Goal: Task Accomplishment & Management: Complete application form

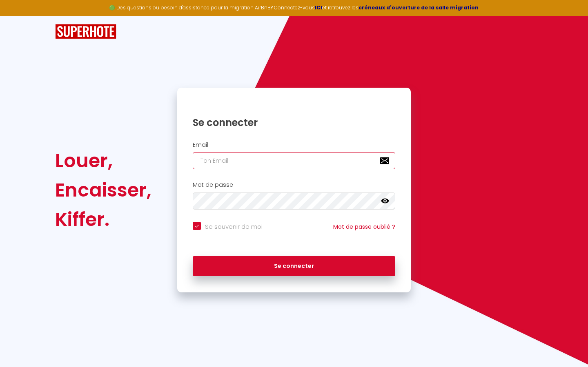
type input "s"
checkbox input "true"
type input "su"
checkbox input "true"
type input "sup"
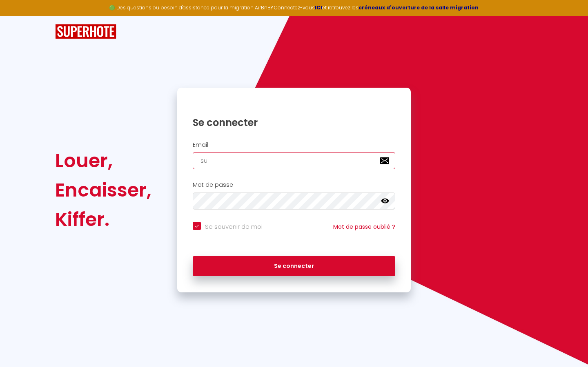
checkbox input "true"
type input "supe"
checkbox input "true"
type input "super"
checkbox input "true"
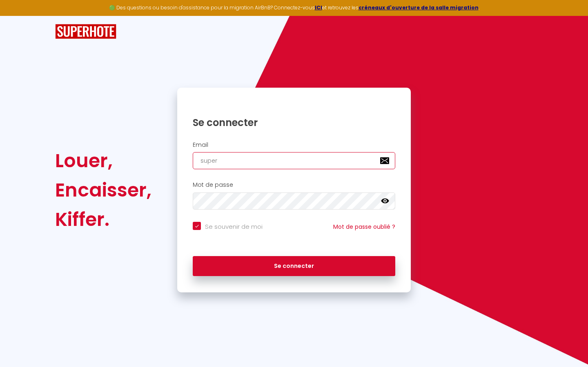
type input "superb"
checkbox input "true"
type input "superbo"
checkbox input "true"
type input "superbor"
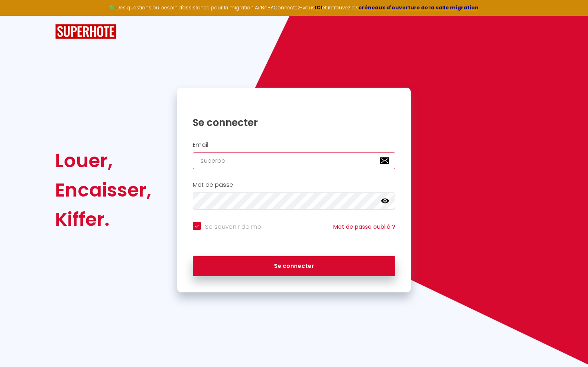
checkbox input "true"
type input "superbord"
checkbox input "true"
type input "superborde"
checkbox input "true"
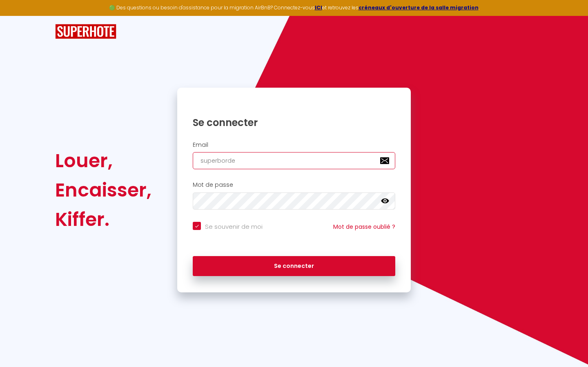
type input "superbordea"
checkbox input "true"
type input "superbordeau"
checkbox input "true"
type input "superbordeaux"
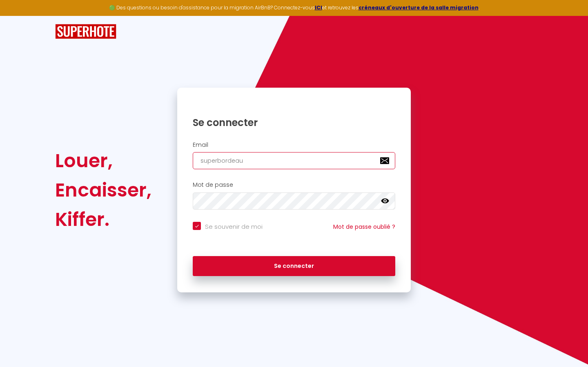
checkbox input "true"
type input "superbordeaux@"
checkbox input "true"
type input "superbordeaux@g"
checkbox input "true"
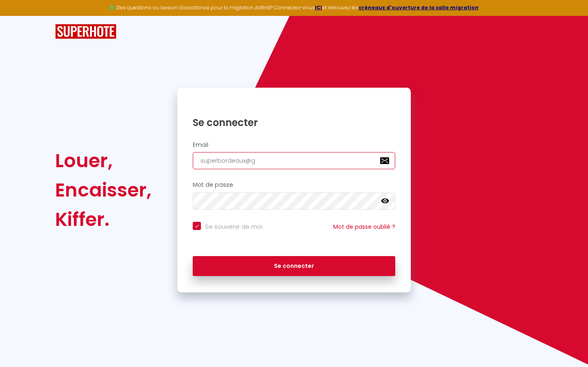
type input "superbordeaux@gm"
checkbox input "true"
type input "superbordeaux@gma"
checkbox input "true"
type input "superbordeaux@gmai"
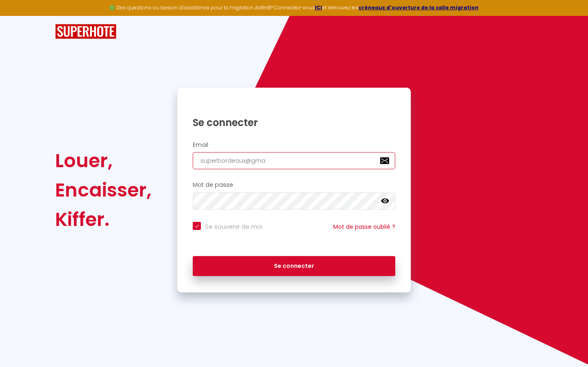
checkbox input "true"
type input "[EMAIL_ADDRESS]"
checkbox input "true"
type input "[EMAIL_ADDRESS]."
checkbox input "true"
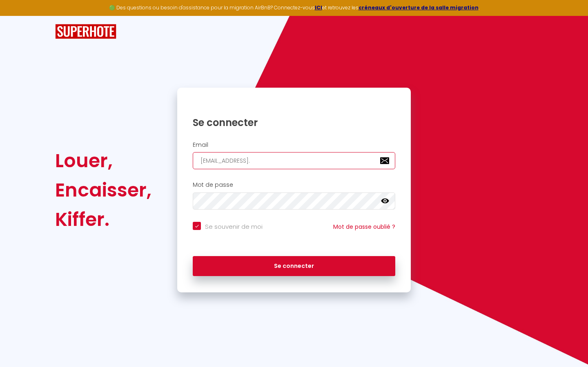
type input "superbordeaux@gmail.c"
checkbox input "true"
type input "[EMAIL_ADDRESS][DOMAIN_NAME]"
checkbox input "true"
type input "[EMAIL_ADDRESS][DOMAIN_NAME]"
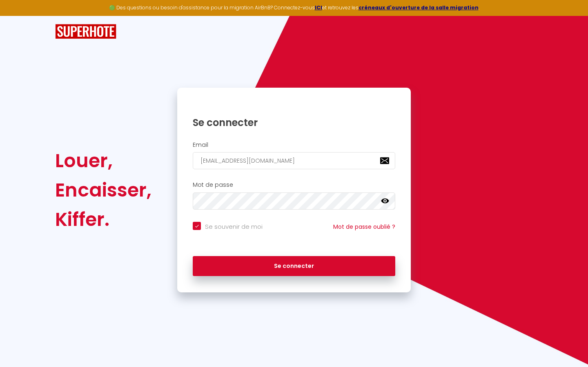
checkbox input "true"
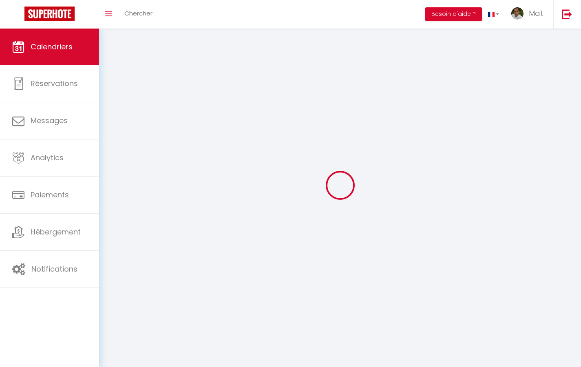
select select
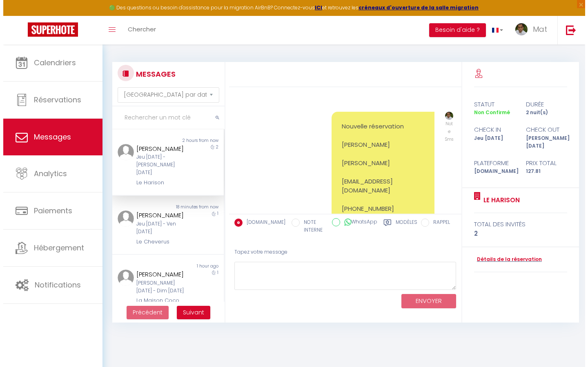
scroll to position [636, 0]
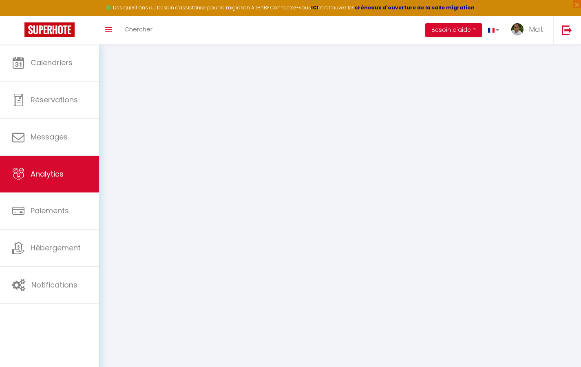
select select "2025"
select select "9"
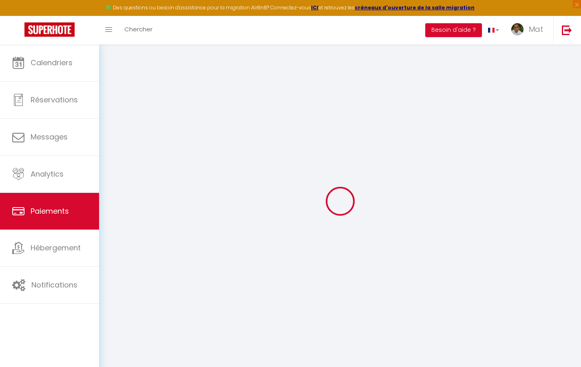
select select "2"
select select "0"
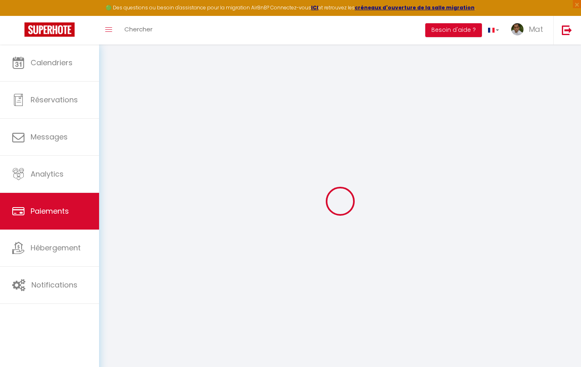
select select "0"
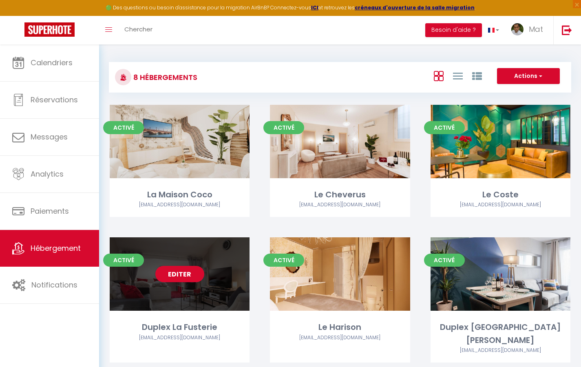
select select "3"
select select "2"
select select "1"
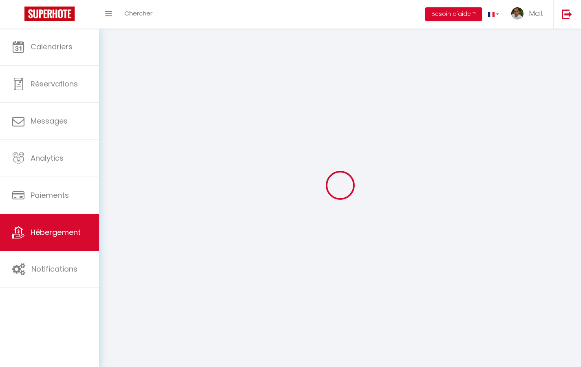
select select
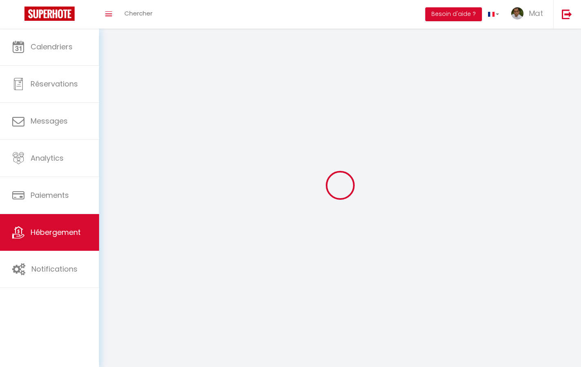
checkbox input "false"
select select
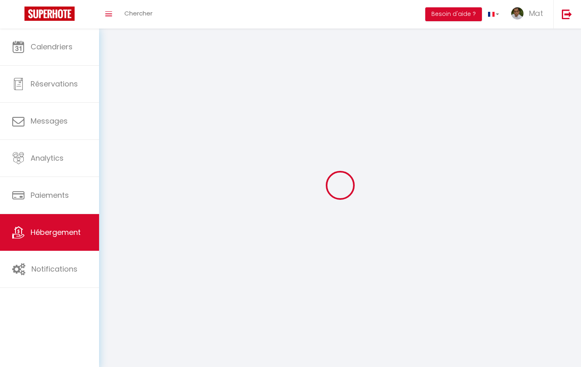
select select
select select "1"
select select
select select "28"
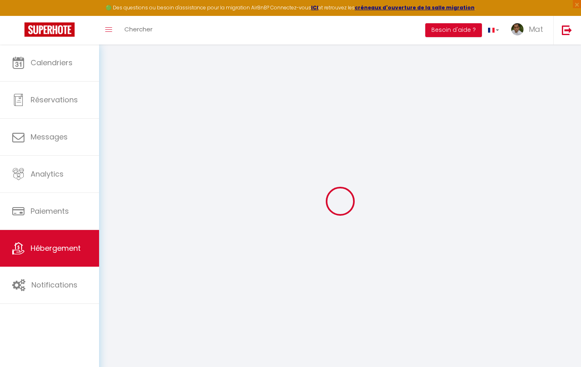
select select
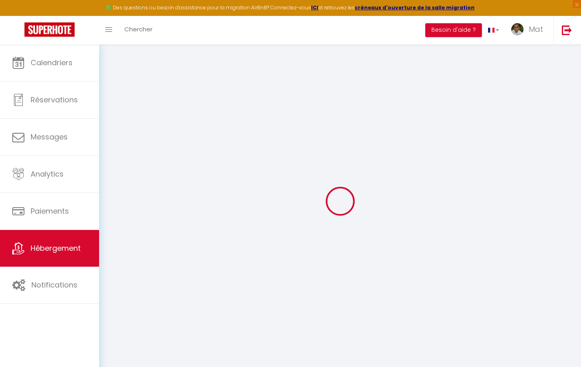
select select
checkbox input "false"
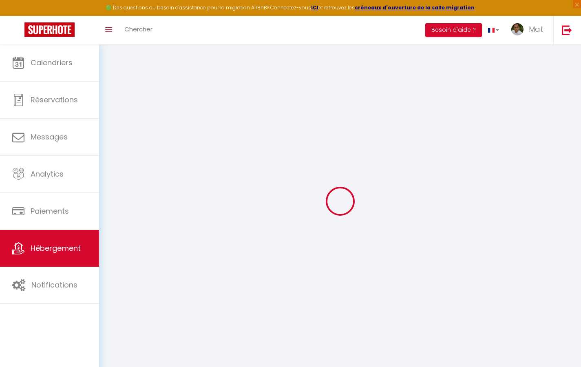
select select
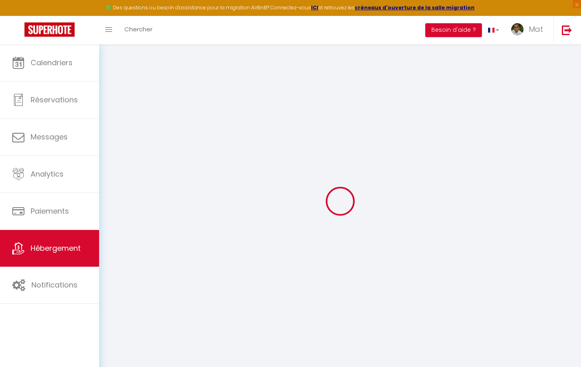
select select
checkbox input "false"
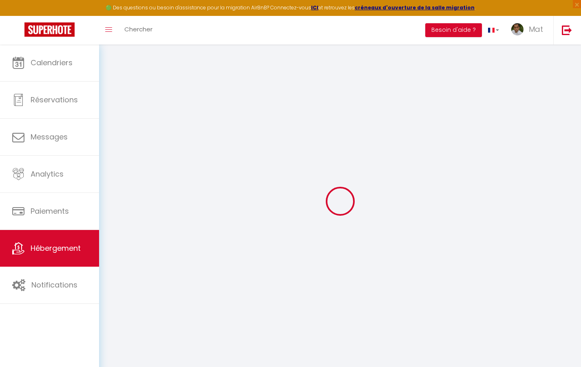
checkbox input "false"
select select
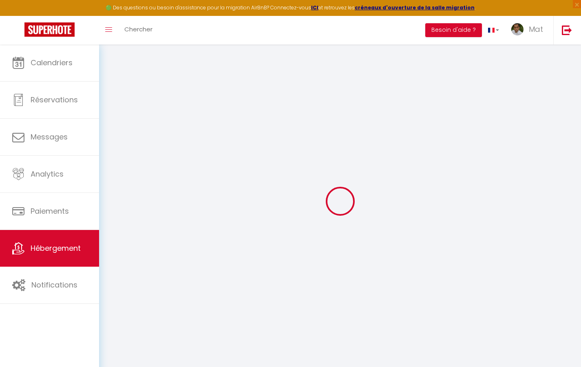
select select
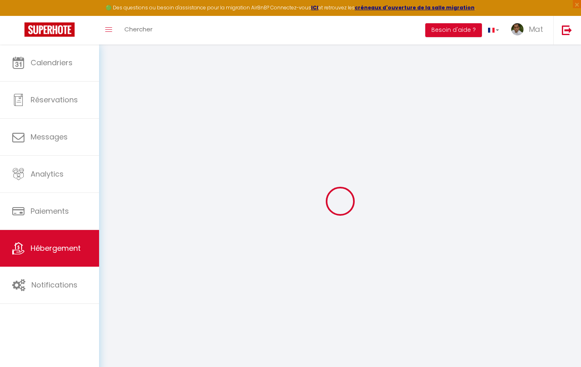
checkbox input "false"
select select
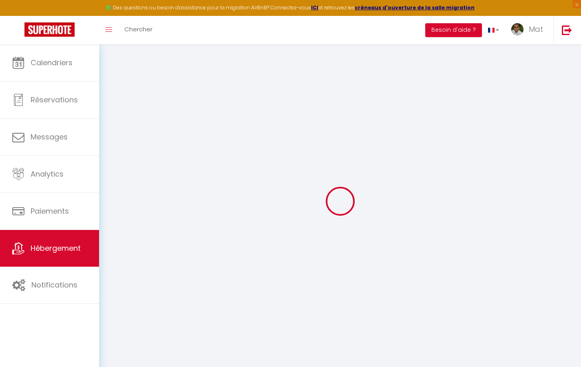
select select
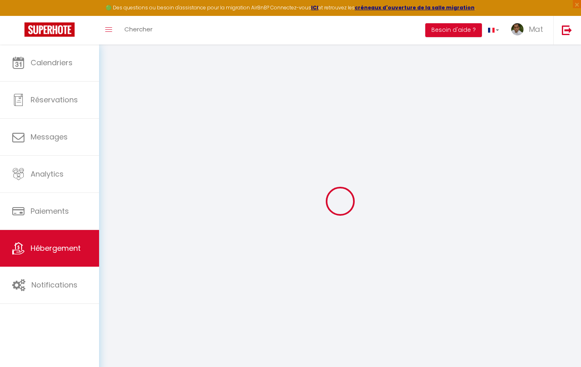
select select
checkbox input "false"
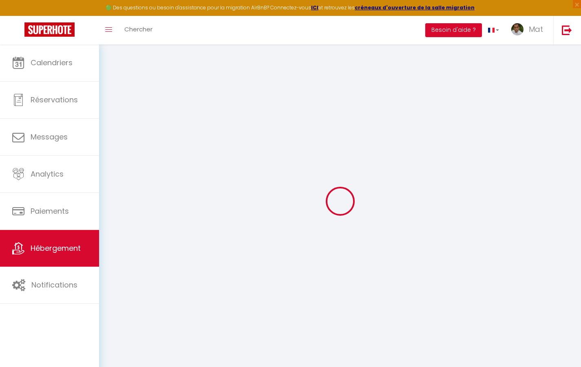
checkbox input "false"
select select
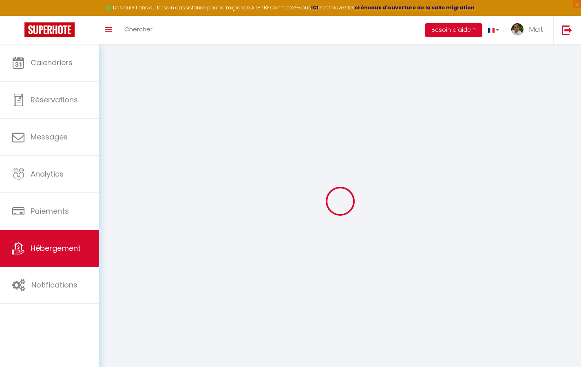
select select
checkbox input "false"
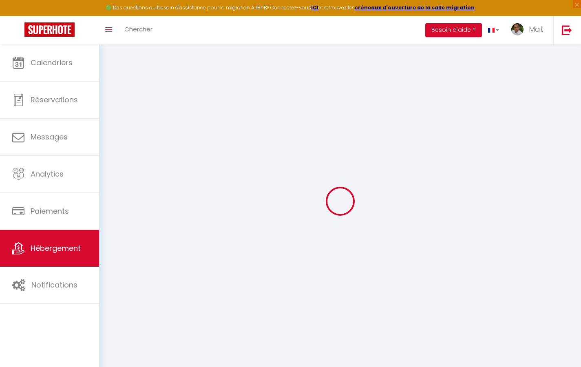
checkbox input "false"
select select
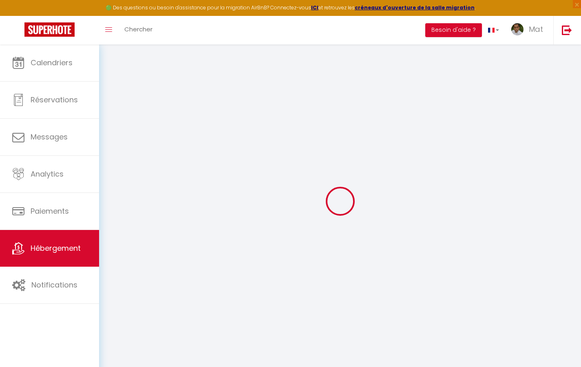
type input "Duplex La Fusterie"
type input "IMMO"
type input "MRA"
type input "[STREET_ADDRESS]"
type input "33800"
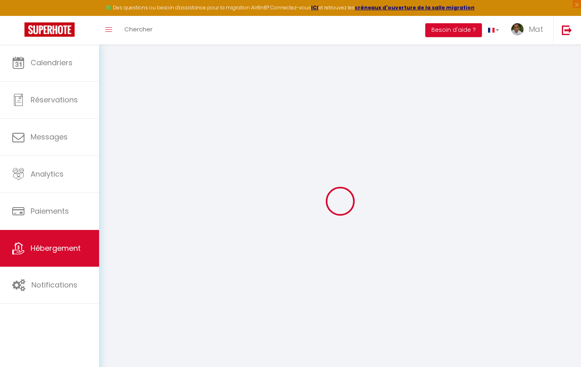
type input "[GEOGRAPHIC_DATA]"
select select "6"
type input "35"
type input "20"
type input "30"
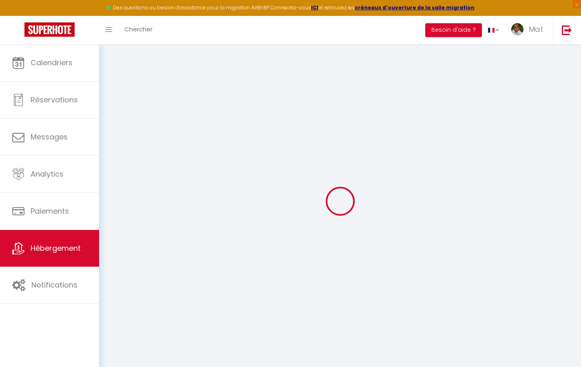
type input "1.65"
type input "200"
select select
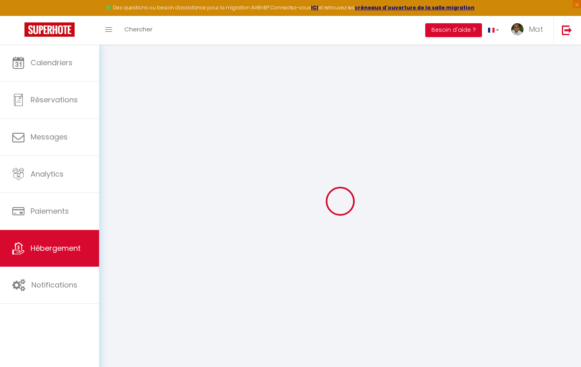
select select
type input "[STREET_ADDRESS]"
type input "33800"
type input "[GEOGRAPHIC_DATA]"
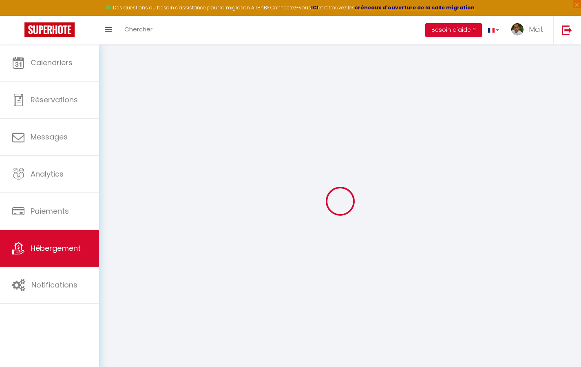
type input "[EMAIL_ADDRESS][DOMAIN_NAME]"
select select "742"
checkbox input "true"
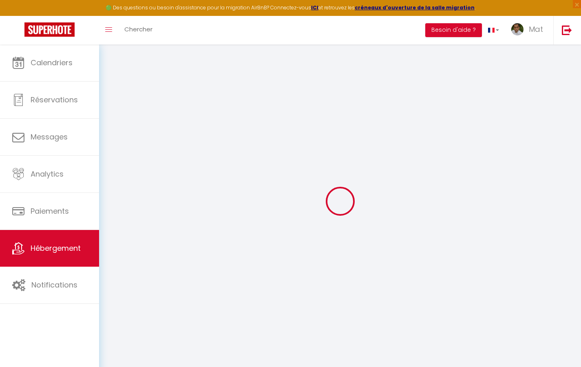
checkbox input "false"
type input "10"
type input "50"
type input "0"
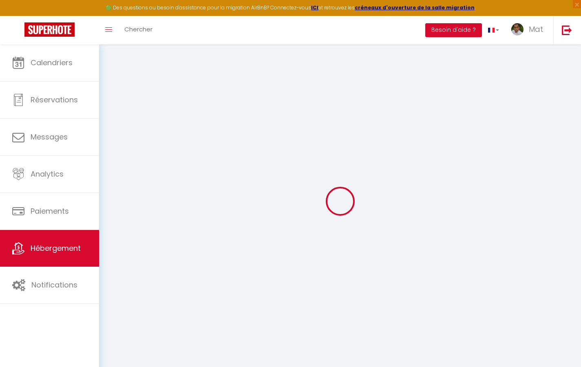
type input "0"
select select "2365"
select select
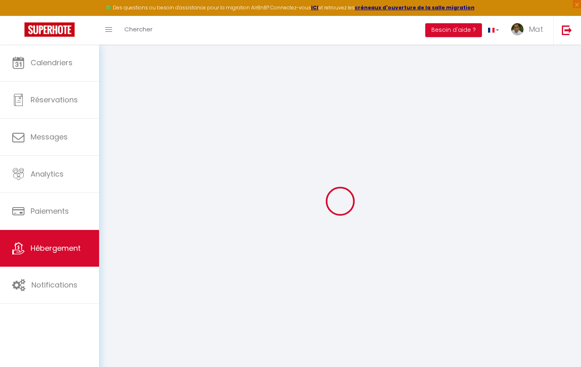
select select
checkbox input "true"
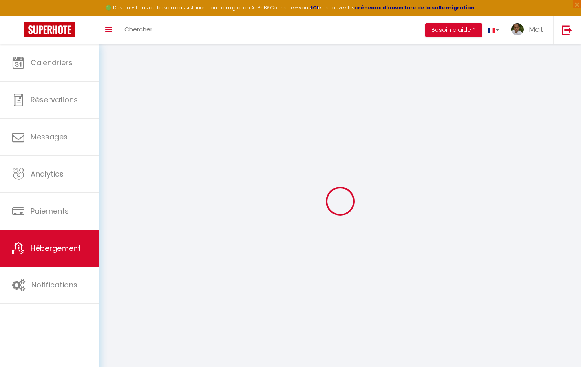
checkbox input "true"
checkbox input "false"
checkbox input "true"
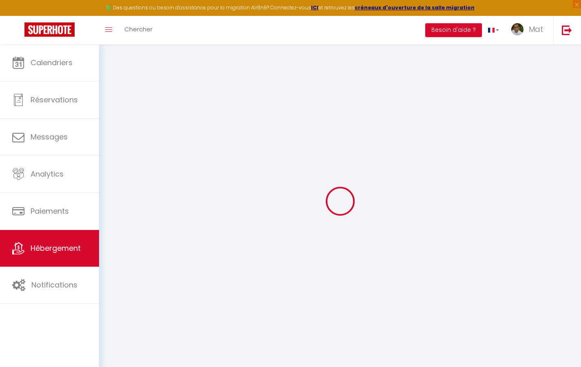
checkbox input "false"
select select "17:00"
select select "23:30"
select select "10:00"
select select "30"
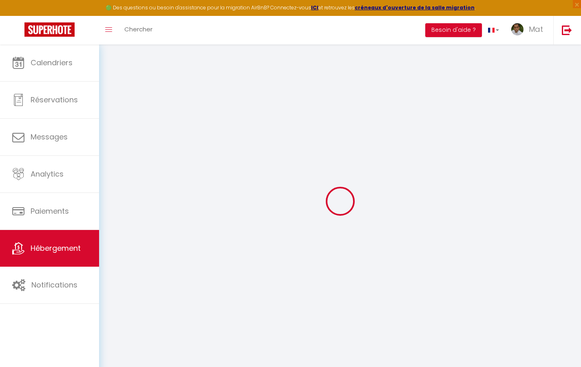
select select "120"
checkbox input "true"
checkbox input "false"
